Goal: Task Accomplishment & Management: Use online tool/utility

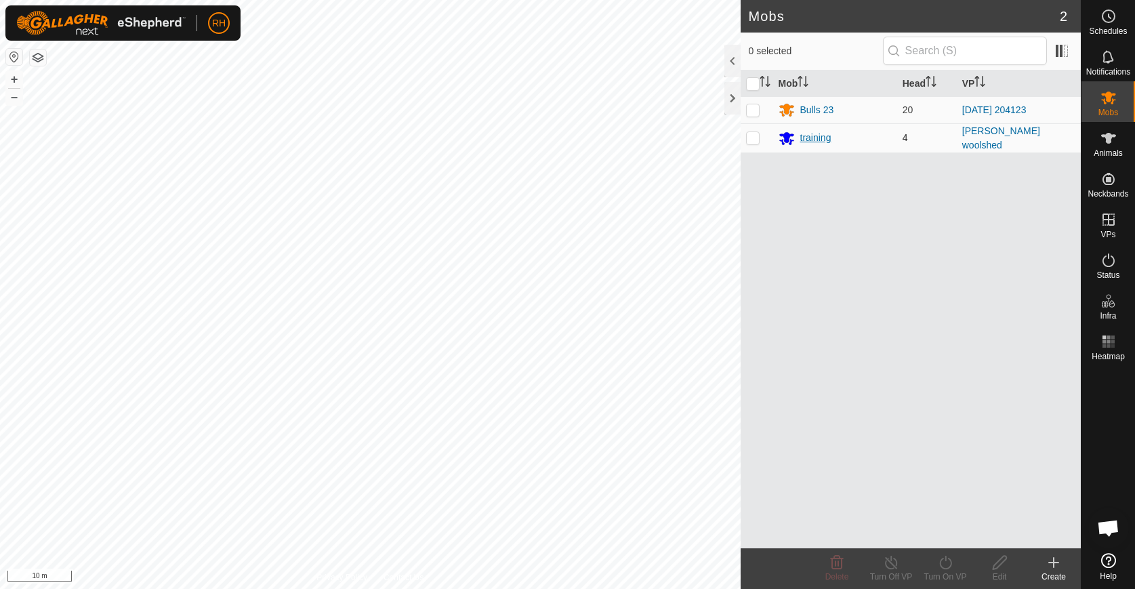
click at [814, 140] on div "training" at bounding box center [815, 138] width 31 height 14
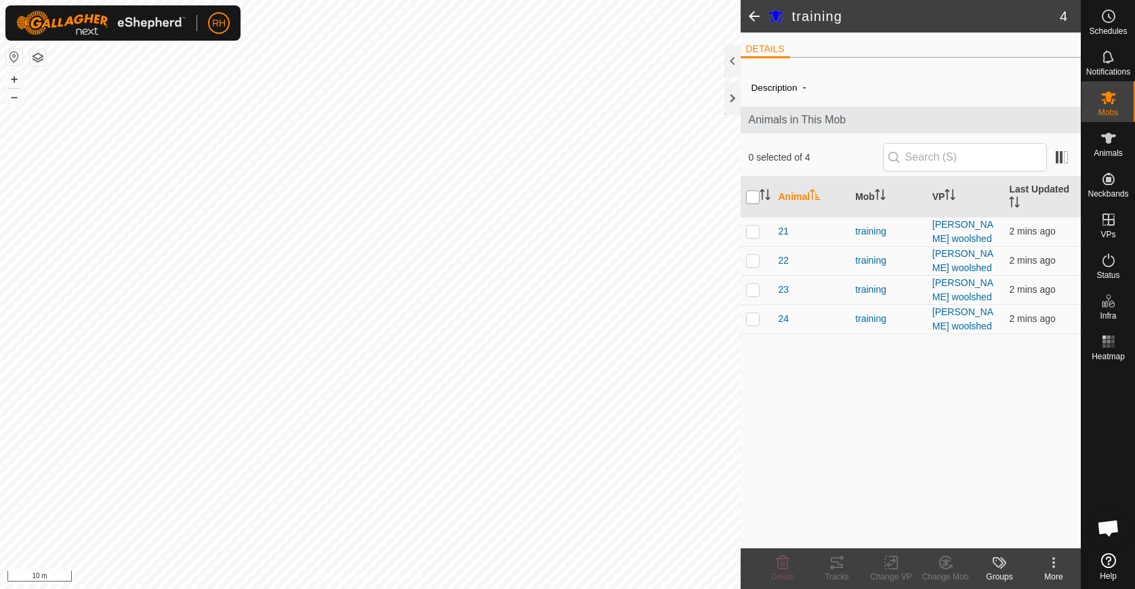
click at [748, 190] on input "checkbox" at bounding box center [753, 197] width 14 height 14
checkbox input "true"
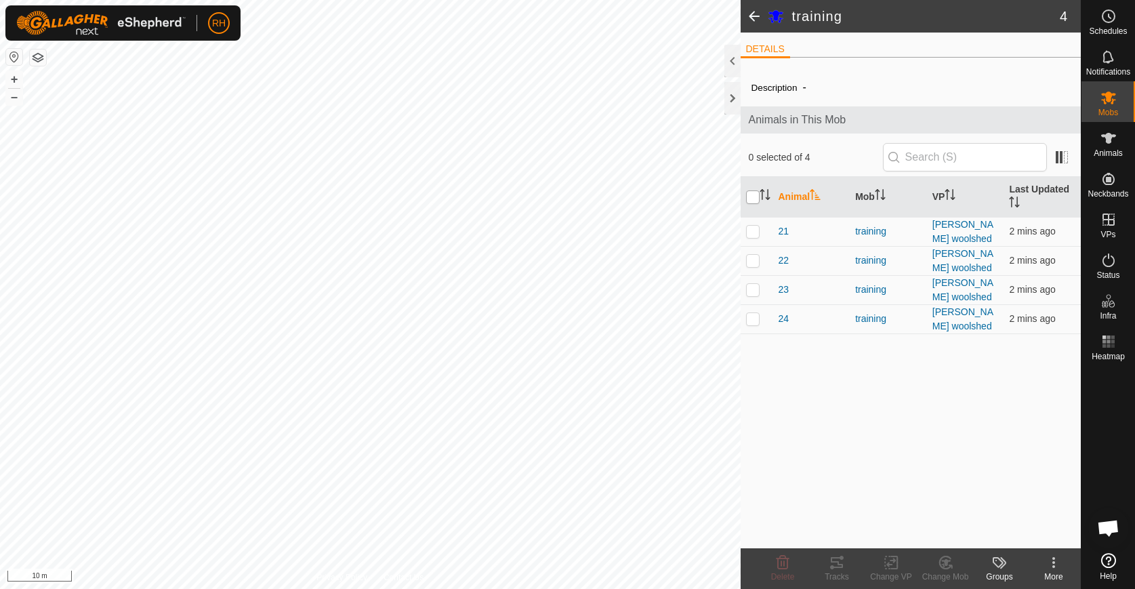
checkbox input "true"
click at [831, 566] on icon at bounding box center [832, 567] width 4 height 4
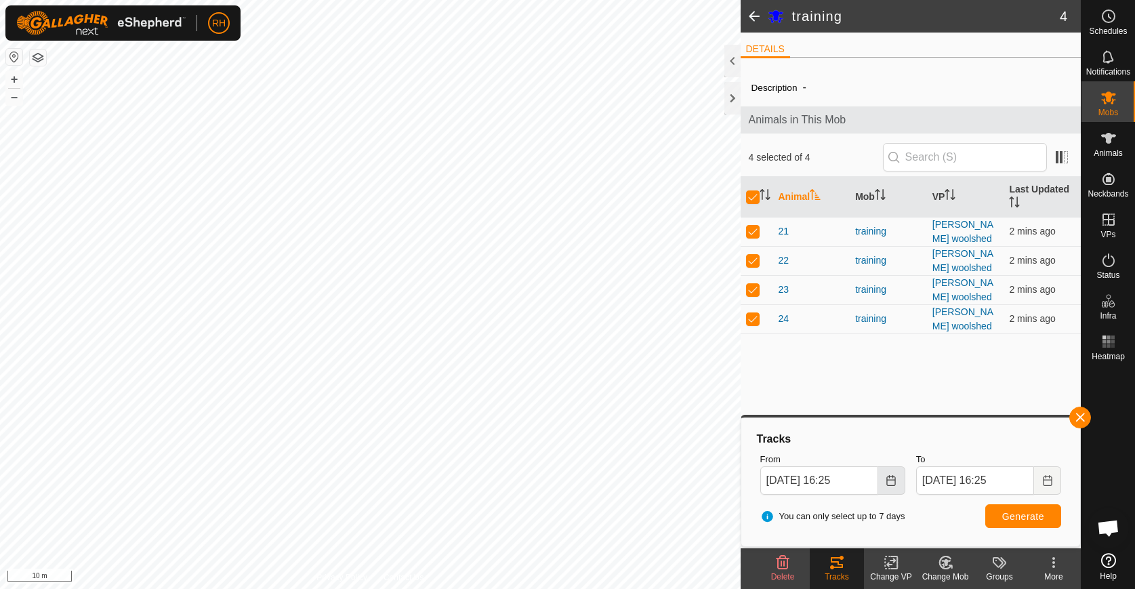
click at [886, 484] on icon "Choose Date" at bounding box center [890, 480] width 11 height 11
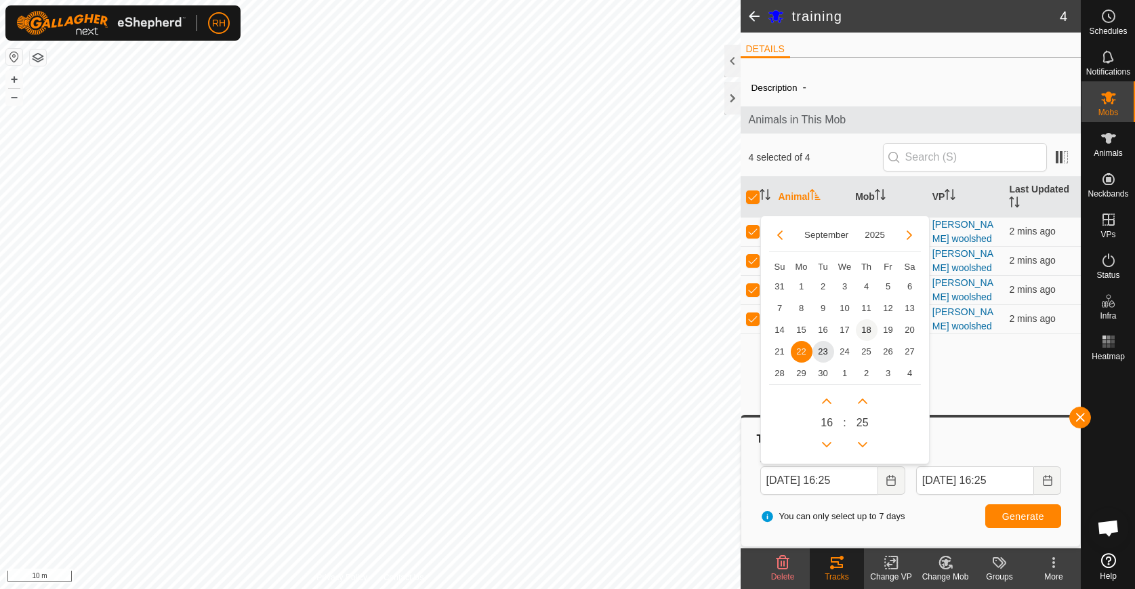
click at [873, 332] on span "18" at bounding box center [867, 330] width 22 height 22
type input "[DATE] 16:25"
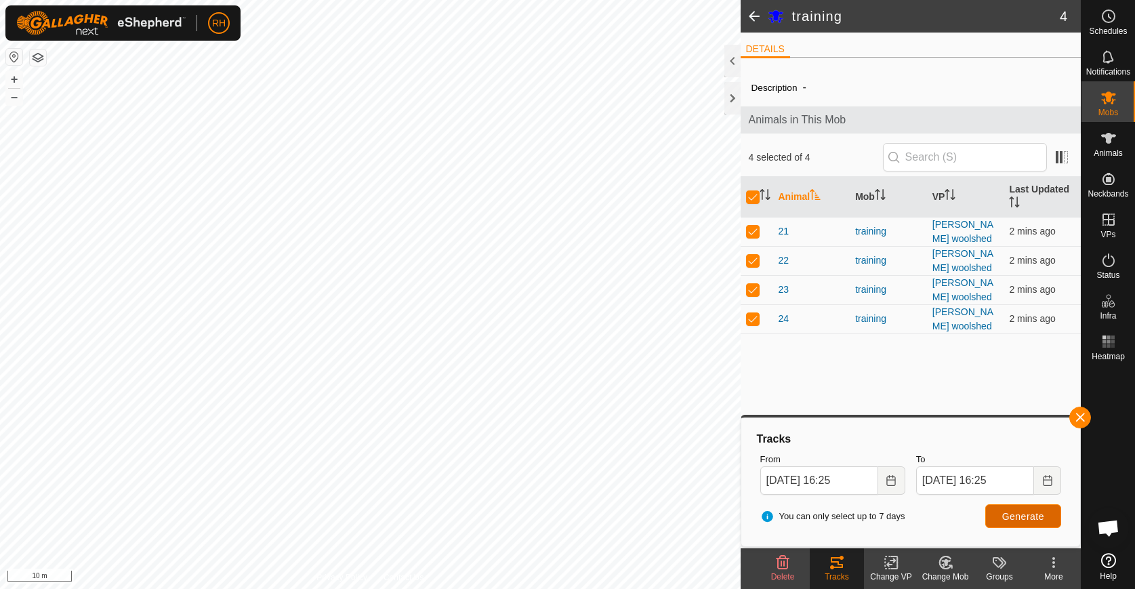
click at [1013, 518] on span "Generate" at bounding box center [1023, 516] width 42 height 11
click at [752, 196] on input "checkbox" at bounding box center [753, 197] width 14 height 14
checkbox input "false"
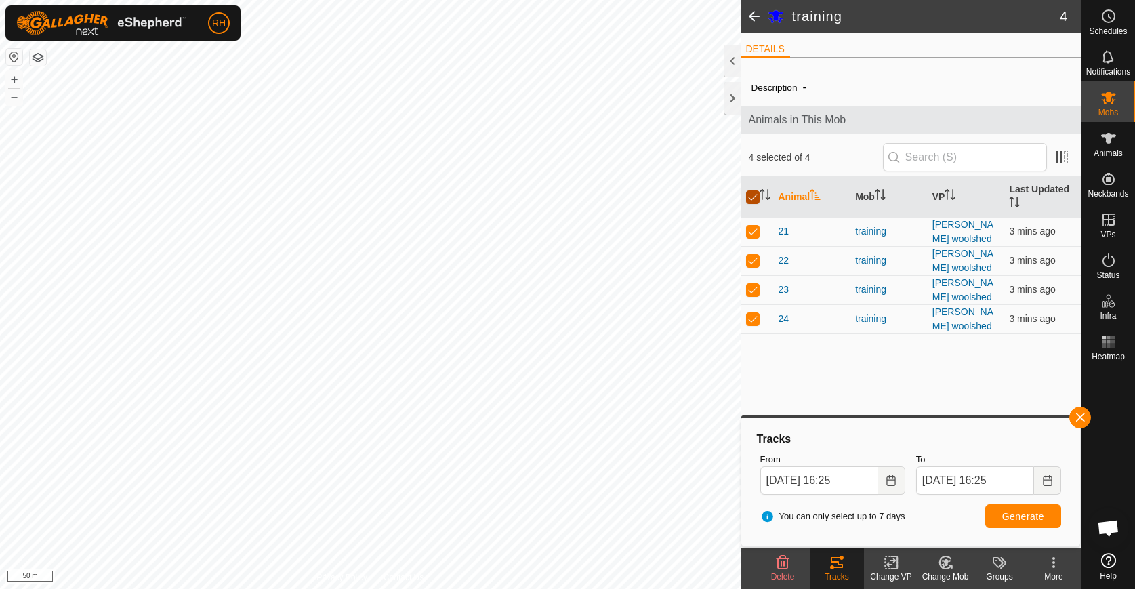
checkbox input "false"
click at [747, 20] on span at bounding box center [753, 16] width 27 height 33
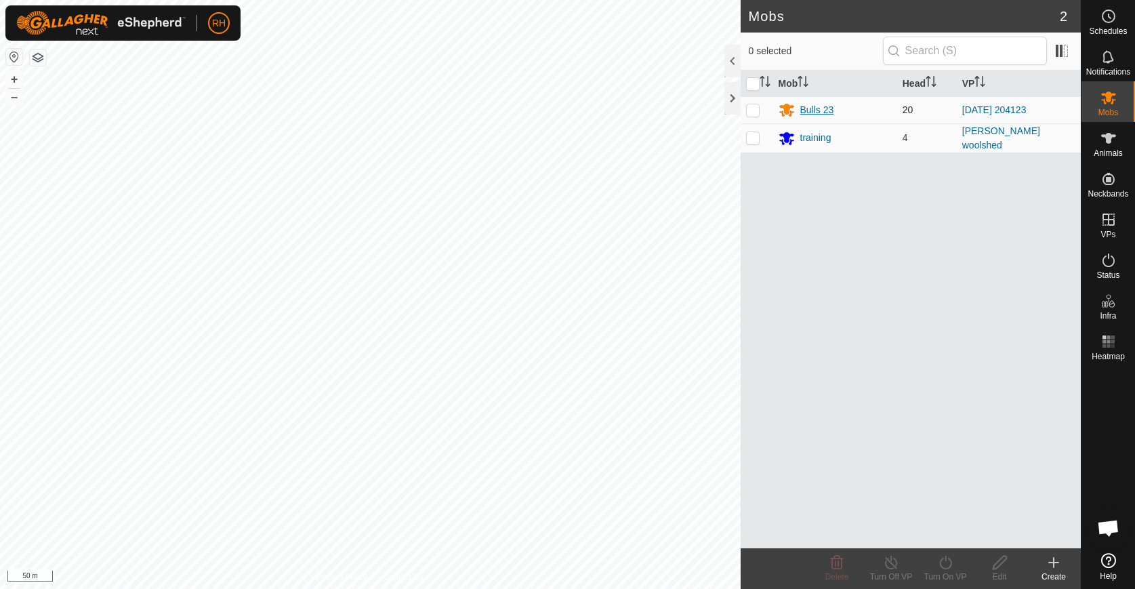
click at [818, 110] on div "Bulls 23" at bounding box center [817, 110] width 34 height 14
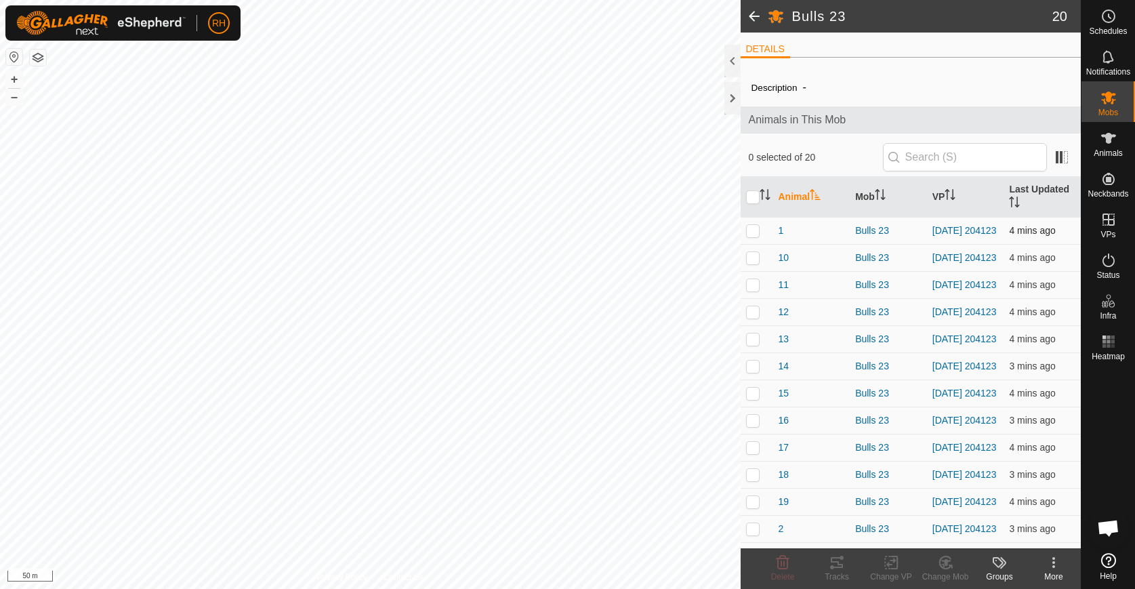
click at [753, 237] on td at bounding box center [756, 230] width 33 height 27
checkbox input "true"
click at [747, 266] on td at bounding box center [756, 257] width 33 height 27
checkbox input "true"
click at [752, 310] on td at bounding box center [756, 311] width 33 height 27
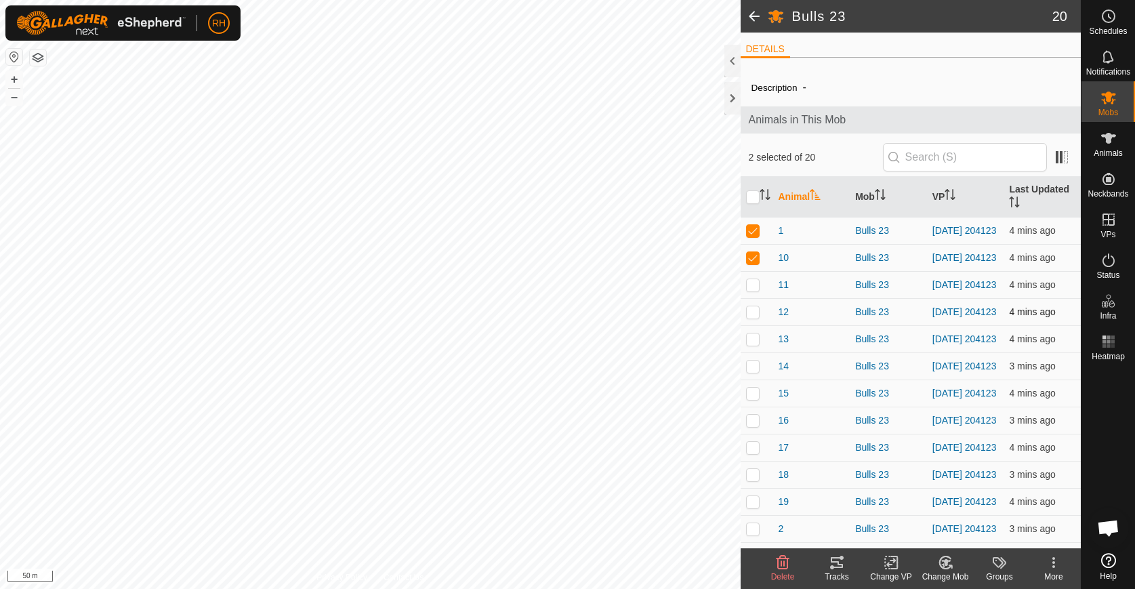
checkbox input "true"
drag, startPoint x: 753, startPoint y: 336, endPoint x: 752, endPoint y: 352, distance: 16.3
click at [753, 338] on td at bounding box center [756, 338] width 33 height 27
checkbox input "true"
click at [748, 297] on td at bounding box center [756, 284] width 33 height 27
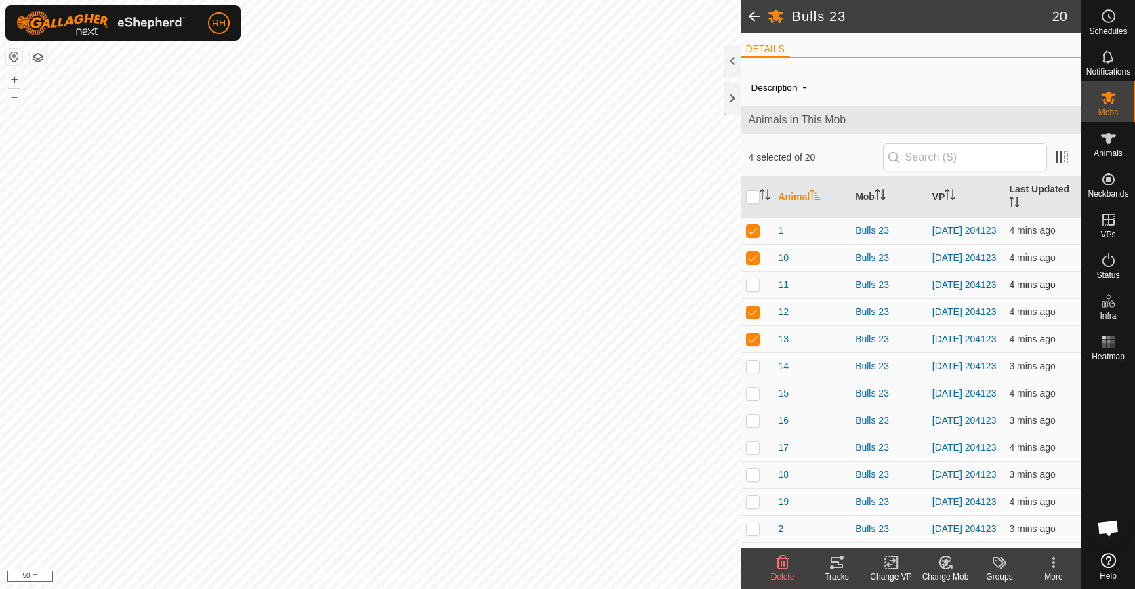
checkbox input "true"
click at [754, 371] on p-checkbox at bounding box center [753, 365] width 14 height 11
checkbox input "true"
click at [755, 398] on p-checkbox at bounding box center [753, 393] width 14 height 11
checkbox input "true"
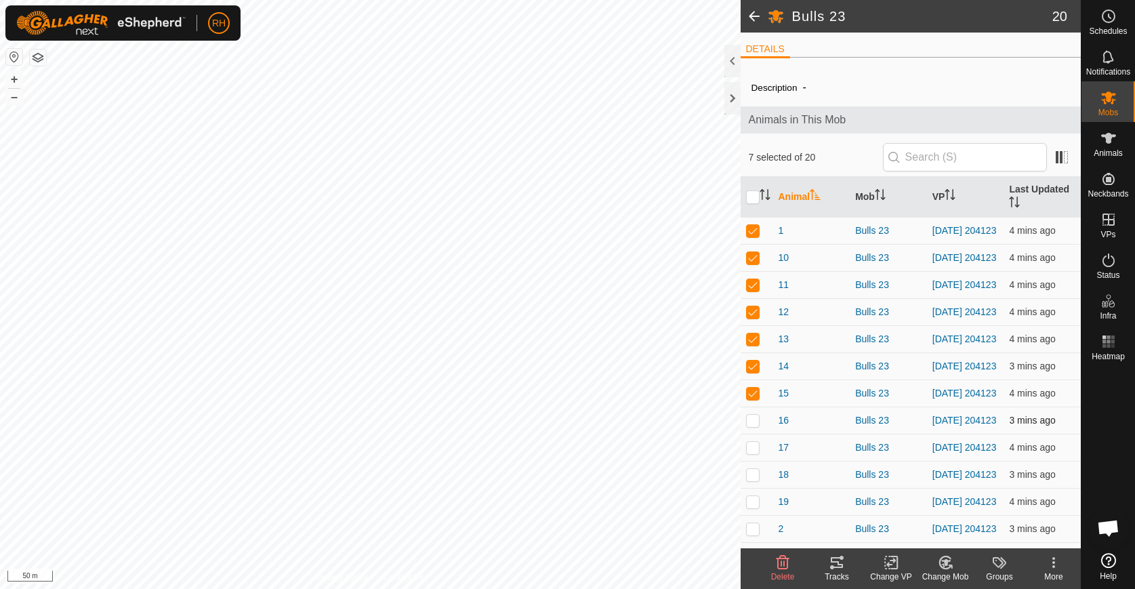
click at [753, 425] on p-checkbox at bounding box center [753, 420] width 14 height 11
checkbox input "true"
click at [751, 453] on p-checkbox at bounding box center [753, 447] width 14 height 11
checkbox input "true"
click at [753, 480] on p-checkbox at bounding box center [753, 474] width 14 height 11
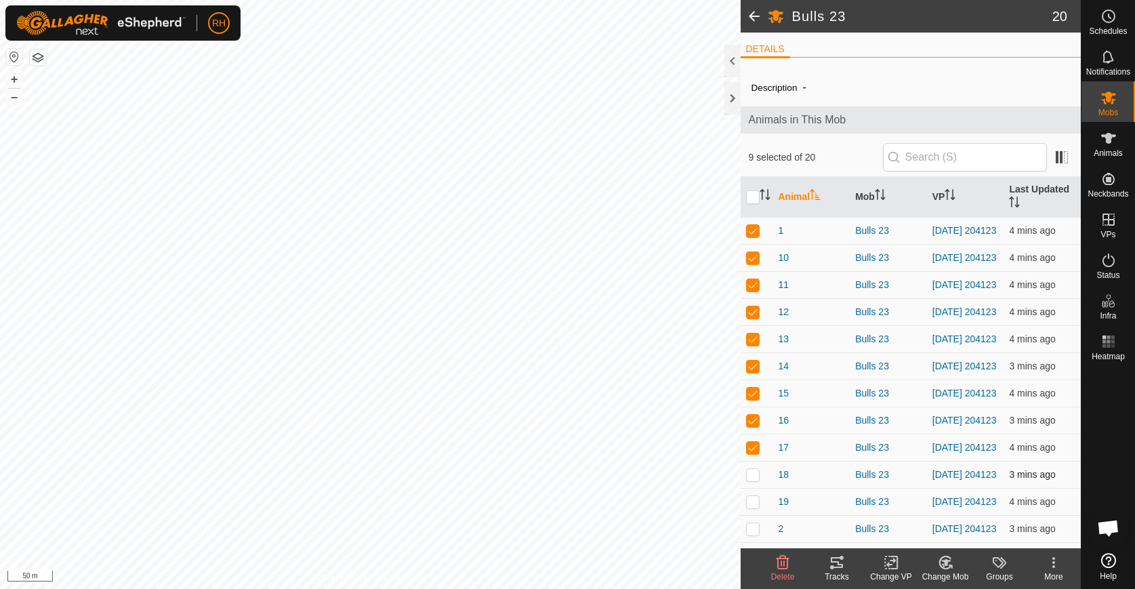
checkbox input "true"
click at [753, 514] on td at bounding box center [756, 501] width 33 height 27
click at [748, 507] on p-checkbox at bounding box center [753, 501] width 14 height 11
checkbox input "false"
click at [833, 572] on div "Tracks" at bounding box center [837, 576] width 54 height 12
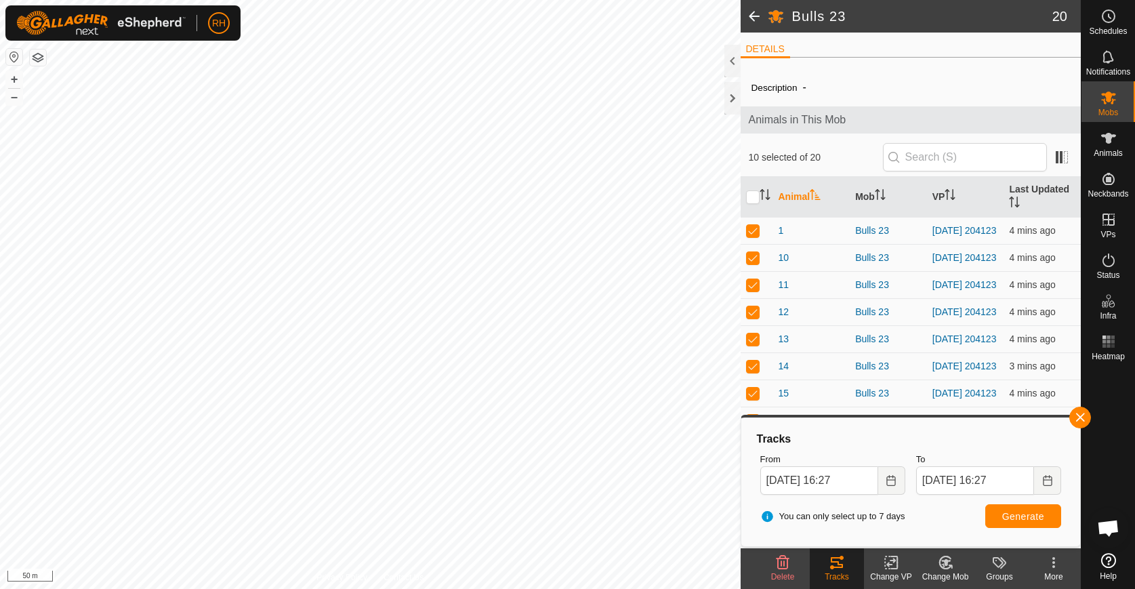
click at [888, 483] on icon "Choose Date" at bounding box center [890, 480] width 11 height 11
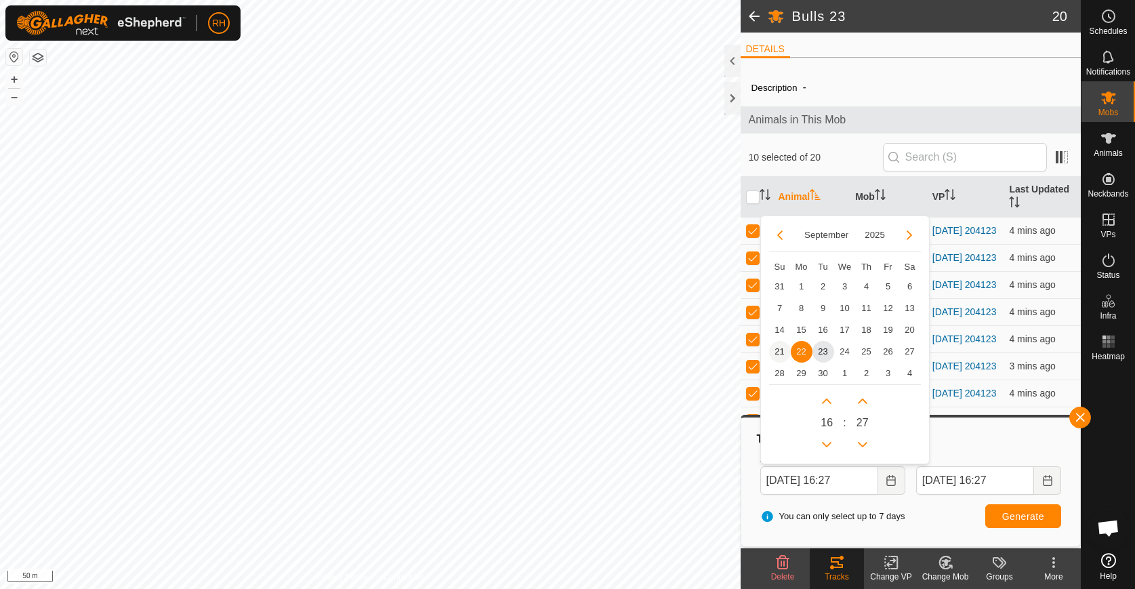
click at [778, 352] on span "21" at bounding box center [780, 352] width 22 height 22
type input "[DATE] 16:27"
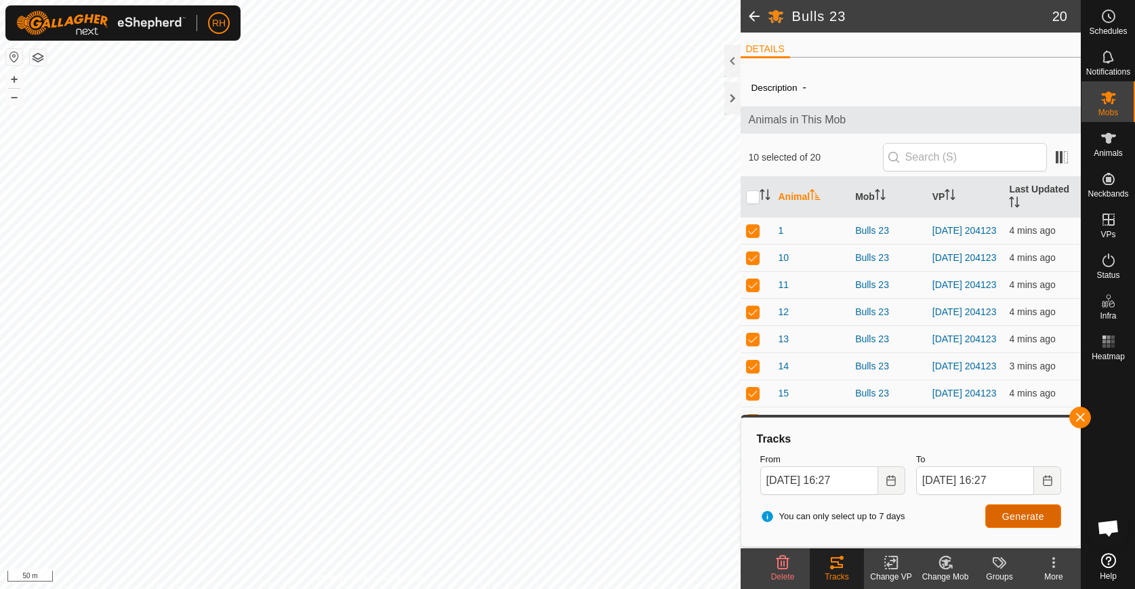
click at [1011, 516] on span "Generate" at bounding box center [1023, 516] width 42 height 11
click at [1109, 110] on span "Mobs" at bounding box center [1108, 112] width 20 height 8
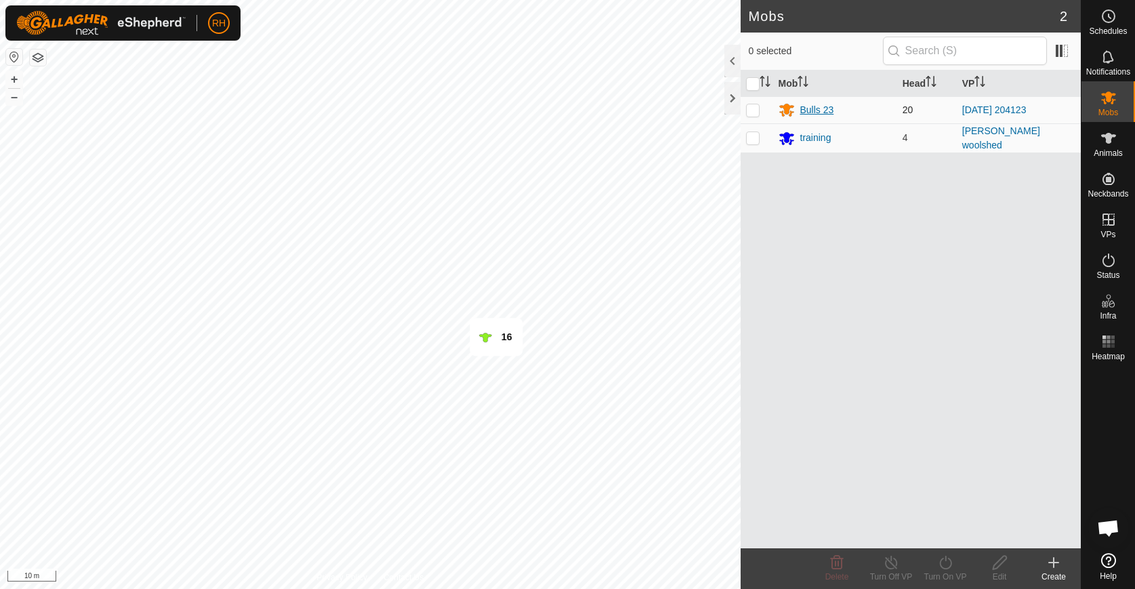
click at [808, 110] on div "Bulls 23" at bounding box center [817, 110] width 34 height 14
